Goal: Task Accomplishment & Management: Complete application form

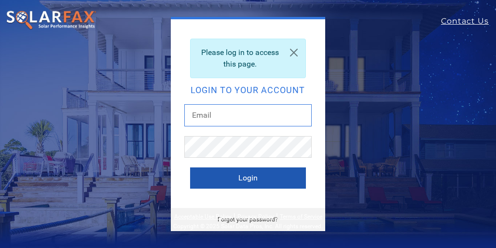
type input "[EMAIL_ADDRESS][DOMAIN_NAME]"
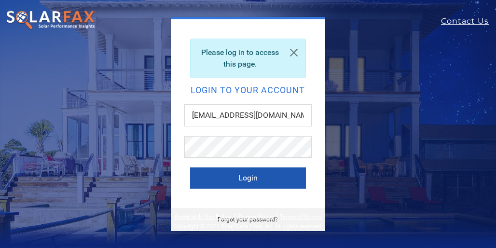
click at [253, 173] on button "Login" at bounding box center [248, 177] width 116 height 21
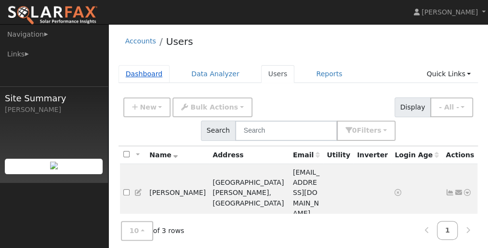
click at [151, 70] on link "Dashboard" at bounding box center [145, 74] width 52 height 18
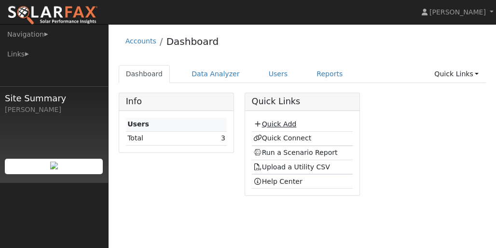
click at [271, 123] on link "Quick Add" at bounding box center [274, 124] width 43 height 8
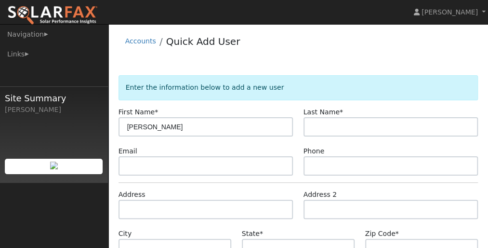
type input "[PERSON_NAME]"
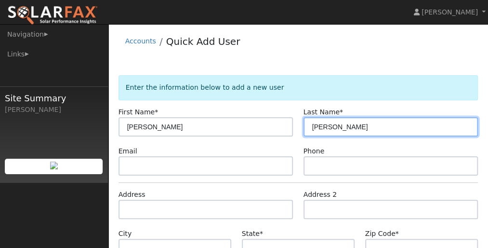
type input "[PERSON_NAME]"
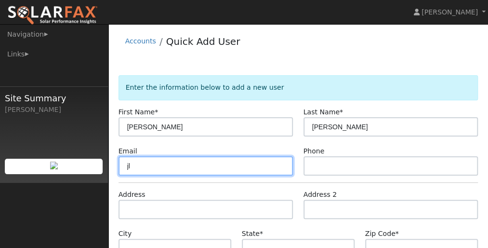
type input "j"
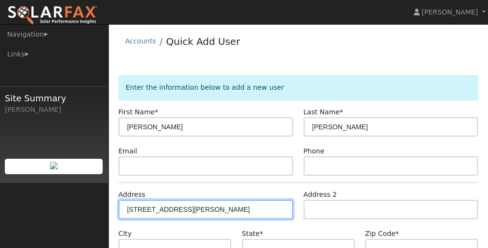
type input "90 Buena Vista Avenue"
type input "Point Reyes Station"
type input "CA"
type input "94956"
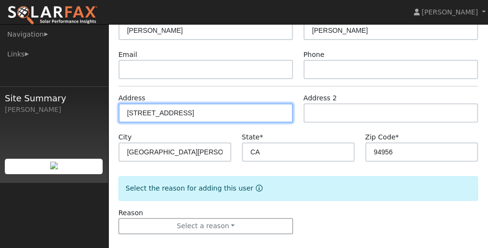
scroll to position [106, 0]
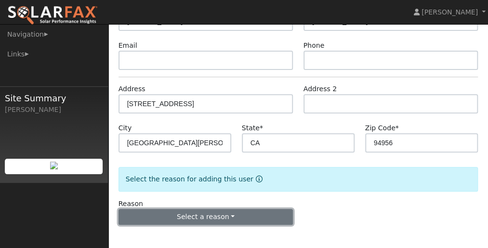
click at [196, 216] on button "Select a reason" at bounding box center [206, 217] width 175 height 16
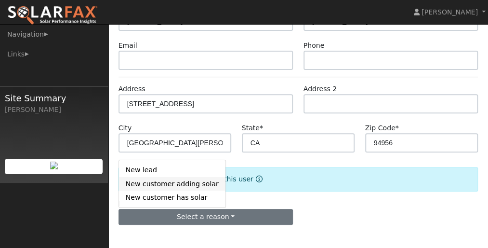
click at [162, 184] on link "New customer adding solar" at bounding box center [172, 183] width 107 height 13
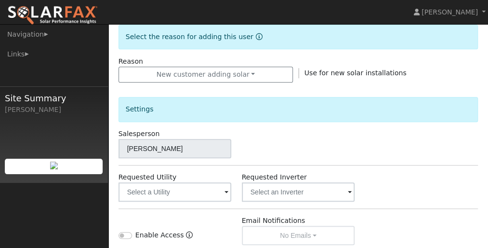
scroll to position [250, 0]
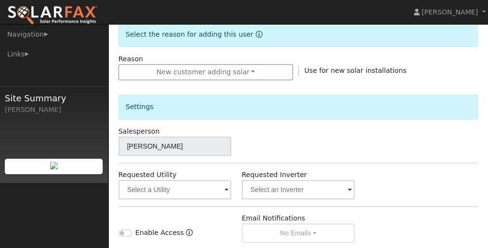
click at [225, 188] on span at bounding box center [227, 190] width 4 height 11
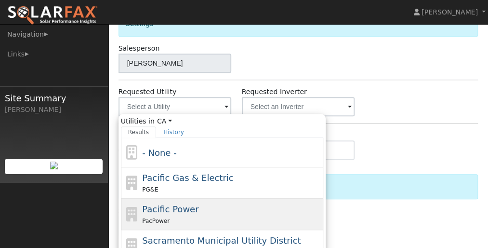
scroll to position [347, 0]
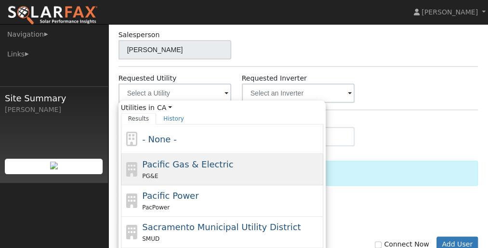
click at [162, 162] on span "Pacific Gas & Electric" at bounding box center [187, 164] width 91 height 10
type input "Pacific Gas & Electric"
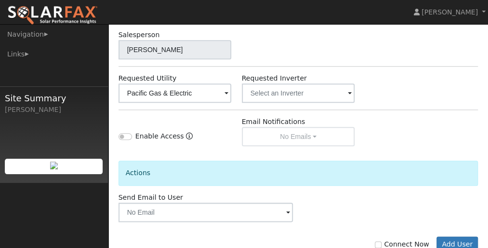
click at [350, 92] on span at bounding box center [350, 93] width 4 height 11
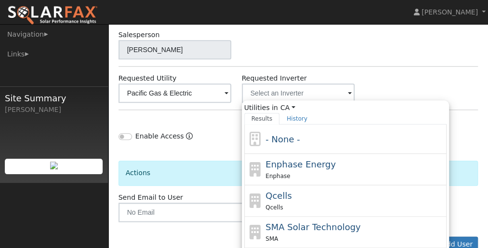
click at [350, 92] on span at bounding box center [350, 93] width 4 height 11
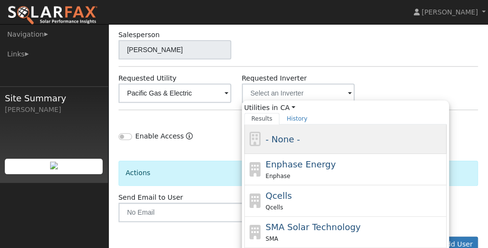
click at [288, 135] on span "- None -" at bounding box center [283, 139] width 34 height 10
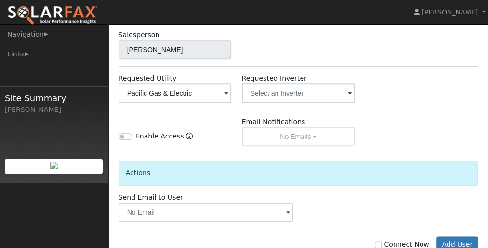
click at [179, 126] on div "Enable Access" at bounding box center [174, 131] width 123 height 29
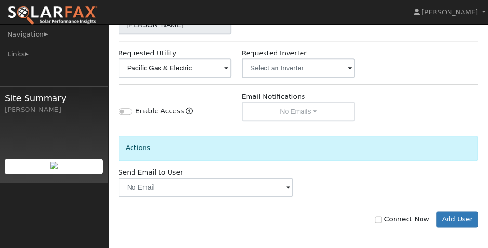
scroll to position [373, 0]
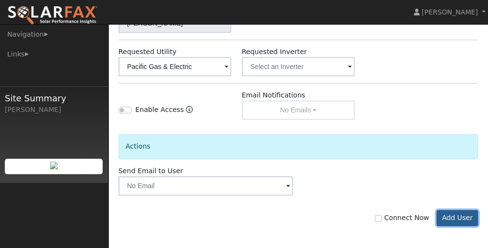
click at [457, 212] on button "Add User" at bounding box center [458, 218] width 42 height 16
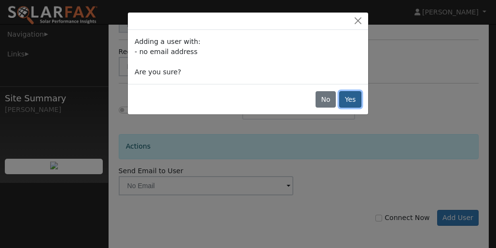
click at [356, 98] on button "Yes" at bounding box center [350, 99] width 22 height 16
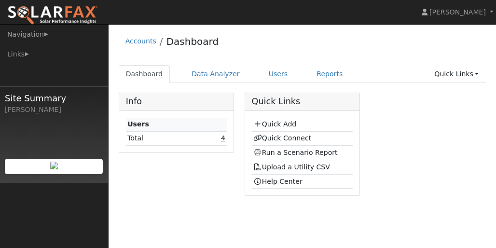
click at [224, 137] on link "4" at bounding box center [223, 138] width 4 height 8
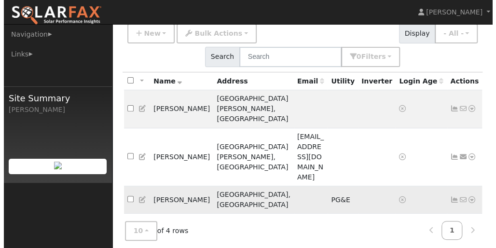
scroll to position [85, 0]
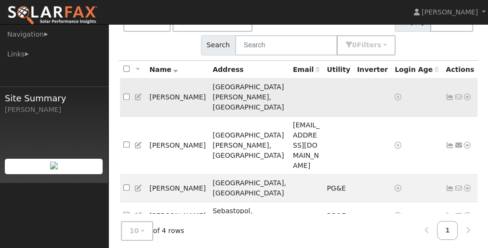
click at [463, 94] on icon at bounding box center [467, 97] width 9 height 7
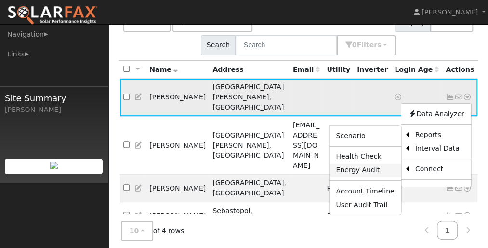
click at [338, 163] on link "Energy Audit" at bounding box center [365, 169] width 72 height 13
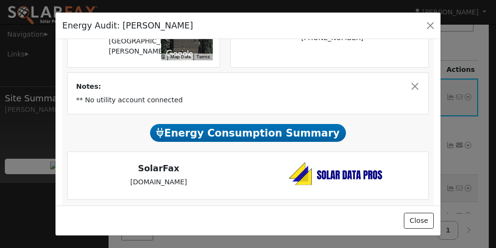
scroll to position [152, 0]
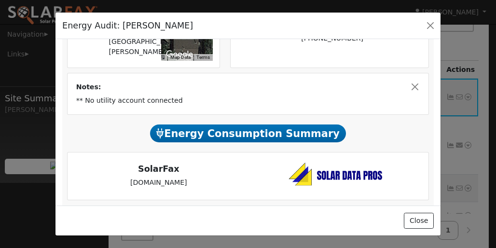
click at [226, 142] on span "Energy Consumption Summary" at bounding box center [248, 133] width 196 height 18
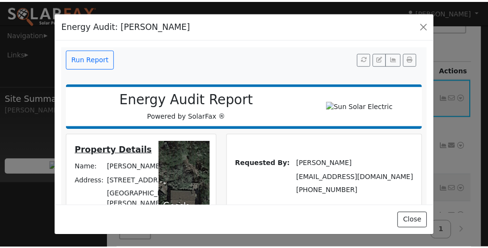
scroll to position [0, 0]
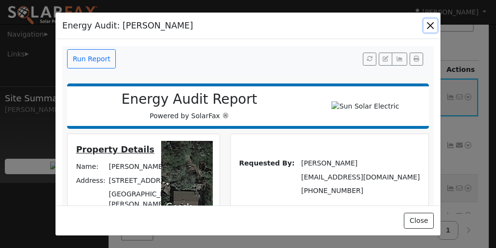
click at [431, 24] on button "button" at bounding box center [429, 25] width 13 height 13
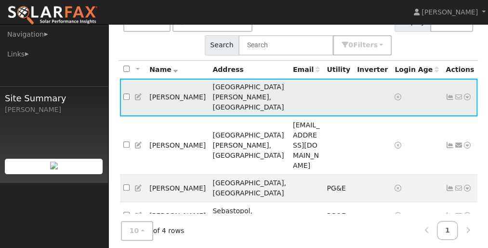
click at [463, 94] on icon at bounding box center [467, 97] width 9 height 7
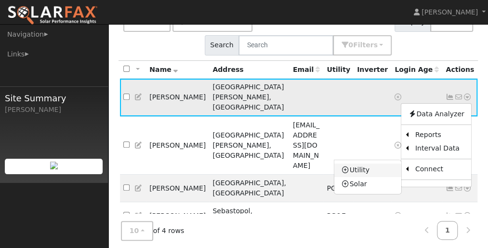
click at [341, 163] on link "Utility" at bounding box center [368, 169] width 67 height 13
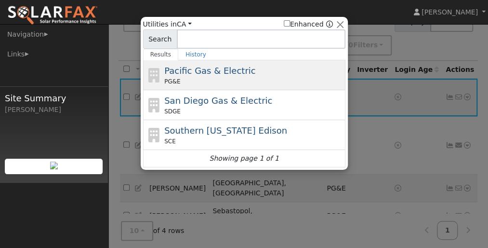
click at [168, 70] on span "Pacific Gas & Electric" at bounding box center [209, 71] width 91 height 10
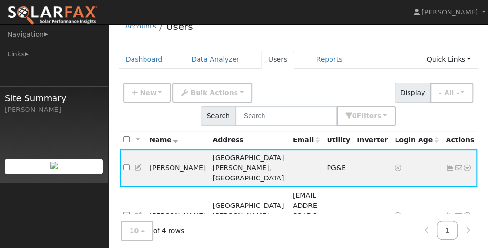
scroll to position [48, 0]
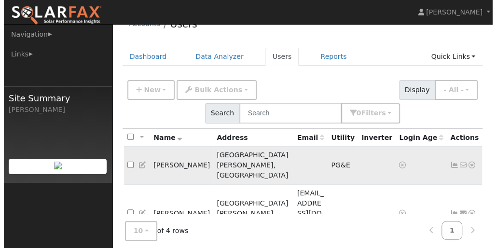
scroll to position [48, 0]
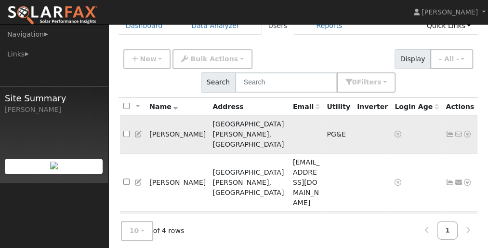
click at [463, 131] on icon at bounding box center [467, 134] width 9 height 7
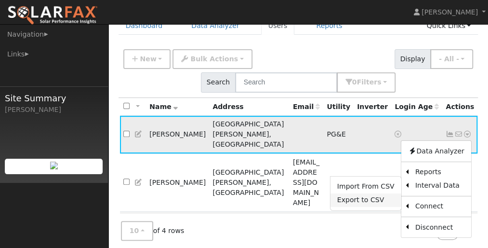
click at [343, 194] on link "Export to CSV" at bounding box center [366, 199] width 71 height 13
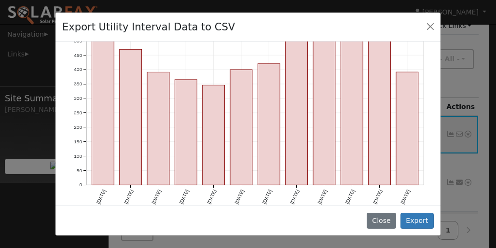
scroll to position [155, 0]
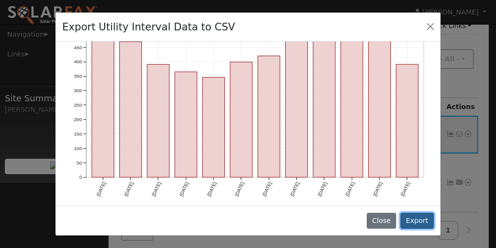
click at [416, 220] on button "Export" at bounding box center [416, 221] width 33 height 16
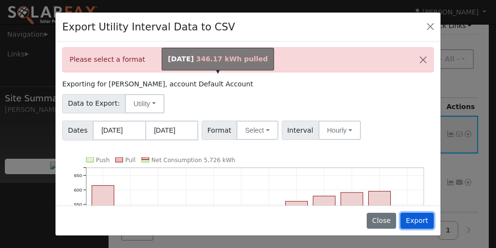
scroll to position [0, 0]
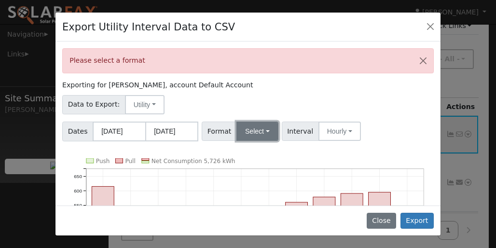
click at [256, 128] on button "Select" at bounding box center [257, 130] width 42 height 19
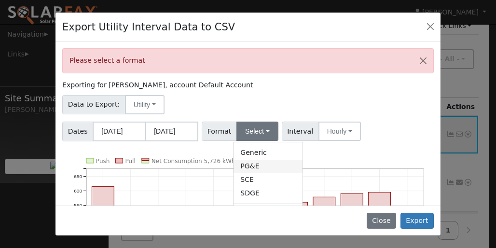
click at [248, 166] on link "PG&E" at bounding box center [267, 166] width 69 height 13
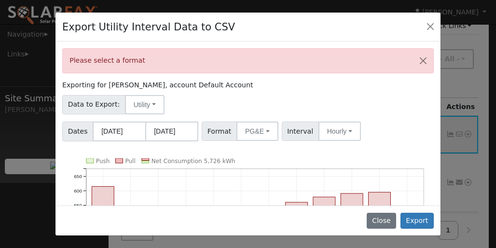
click at [248, 92] on div "Data to Export: Utility Utility Solar" at bounding box center [248, 103] width 375 height 23
click at [326, 101] on div "Data to Export: Utility Utility Solar" at bounding box center [248, 103] width 375 height 23
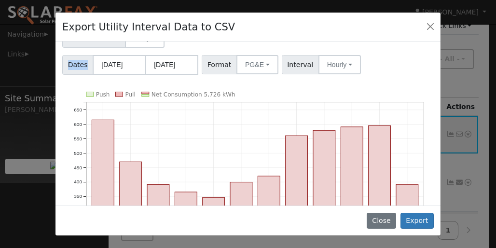
scroll to position [96, 0]
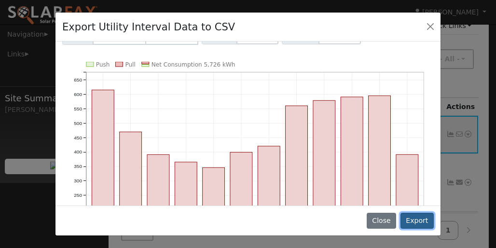
click at [412, 218] on button "Export" at bounding box center [416, 221] width 33 height 16
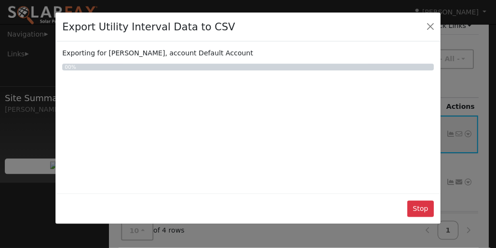
scroll to position [0, 0]
